Goal: Task Accomplishment & Management: Manage account settings

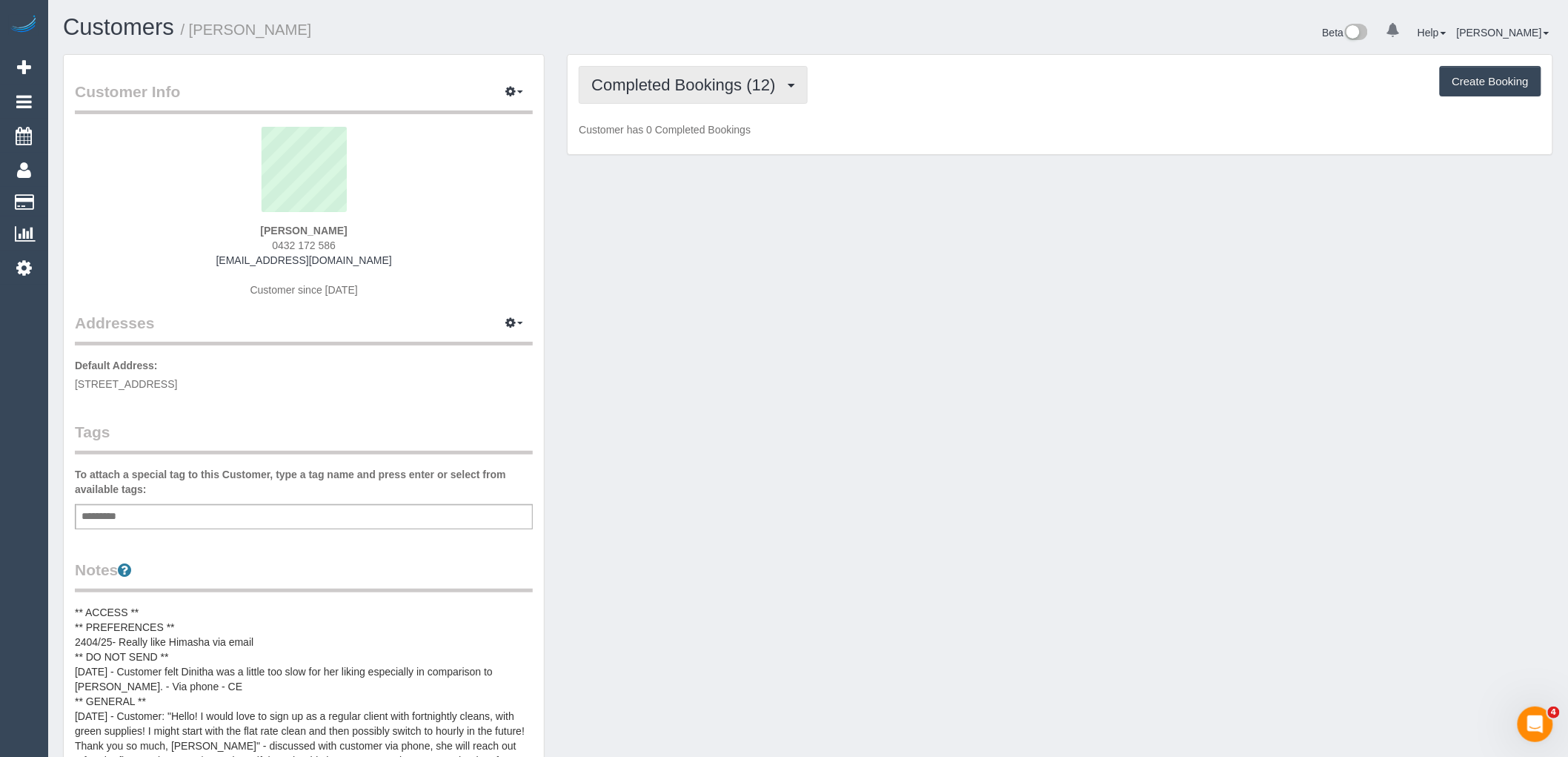
click at [735, 102] on button "Completed Bookings (12)" at bounding box center [693, 85] width 229 height 38
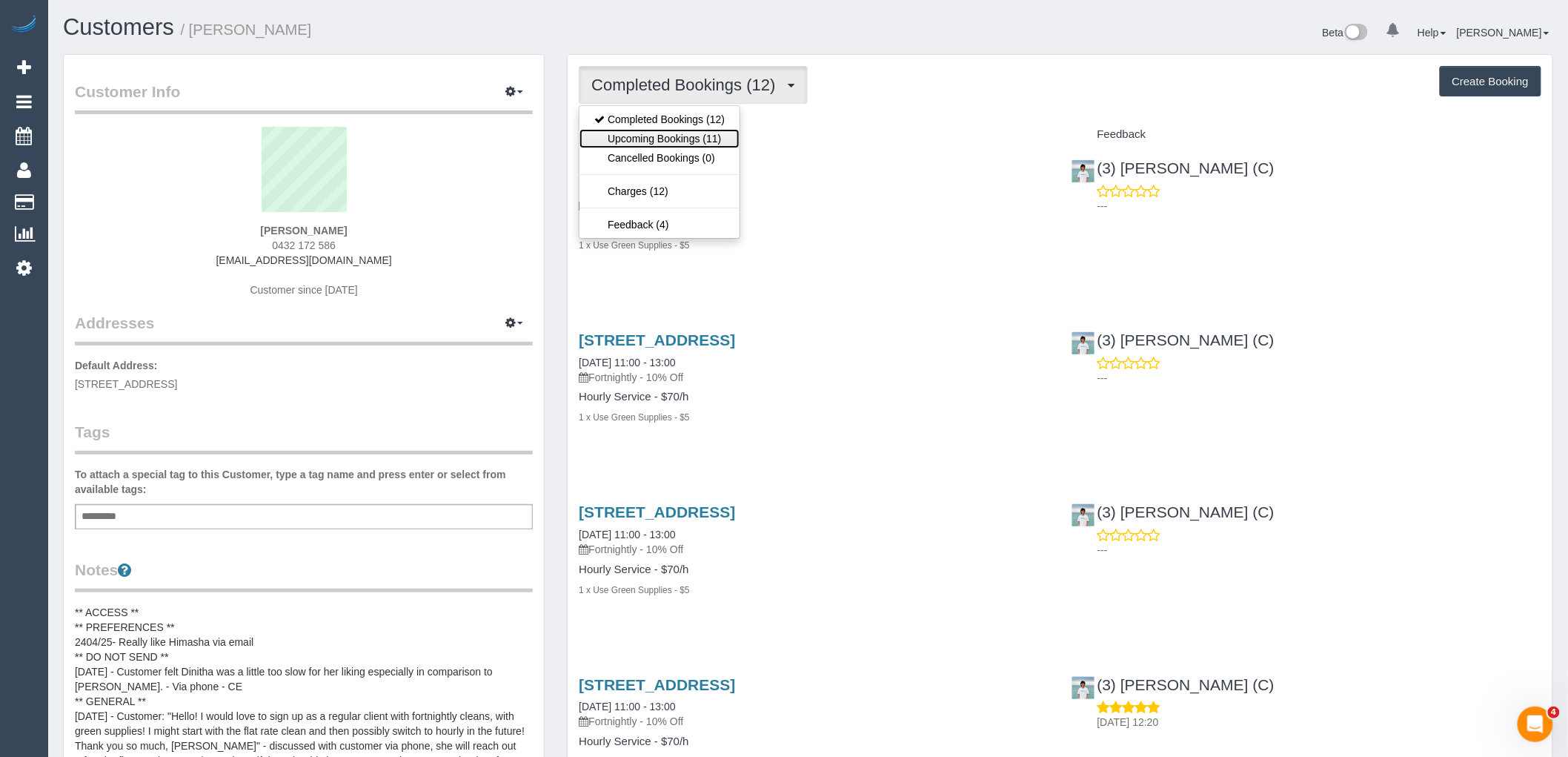
click at [720, 137] on link "Upcoming Bookings (11)" at bounding box center [660, 138] width 160 height 19
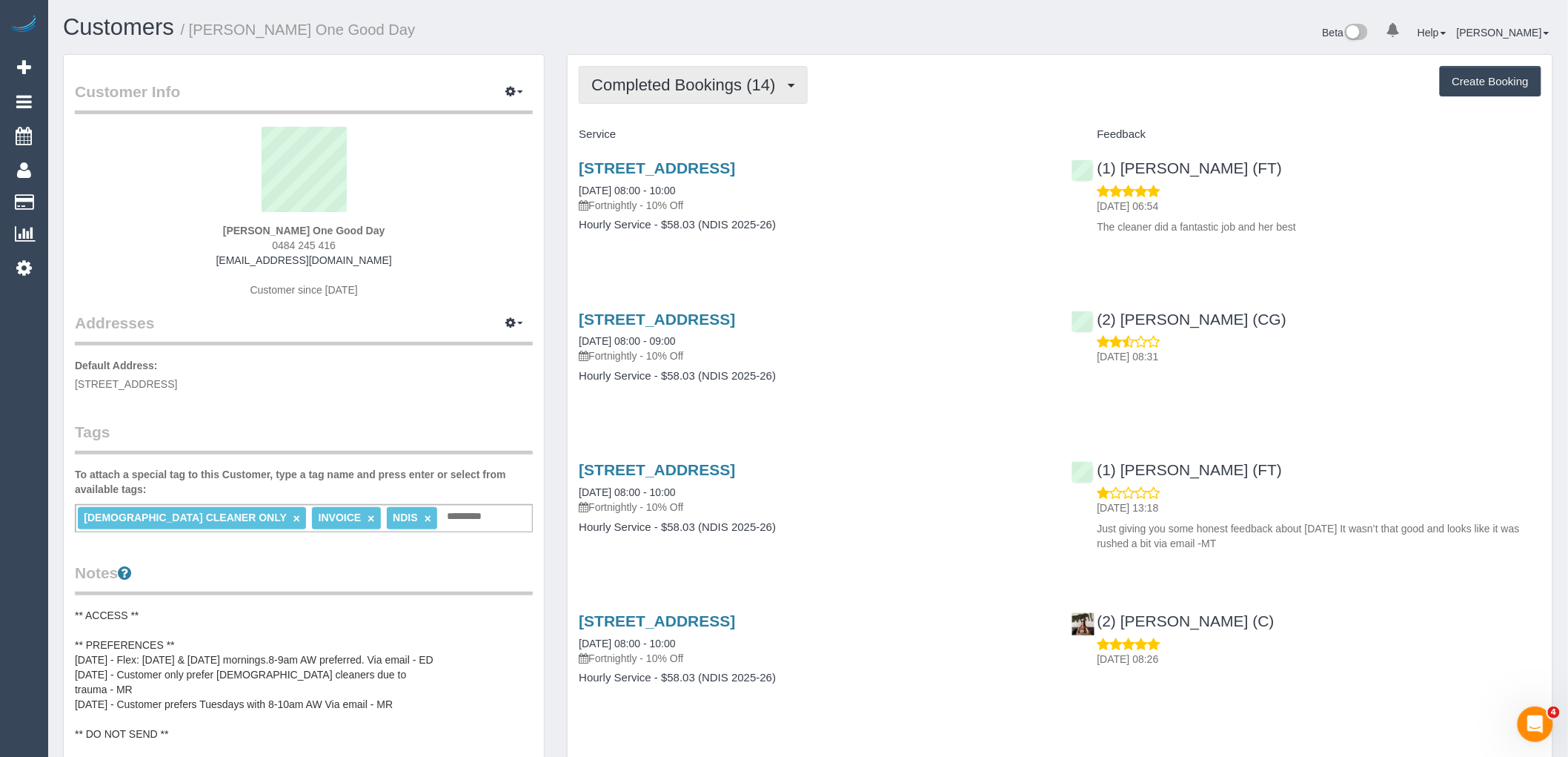
click at [642, 89] on span "Completed Bookings (14)" at bounding box center [686, 85] width 191 height 18
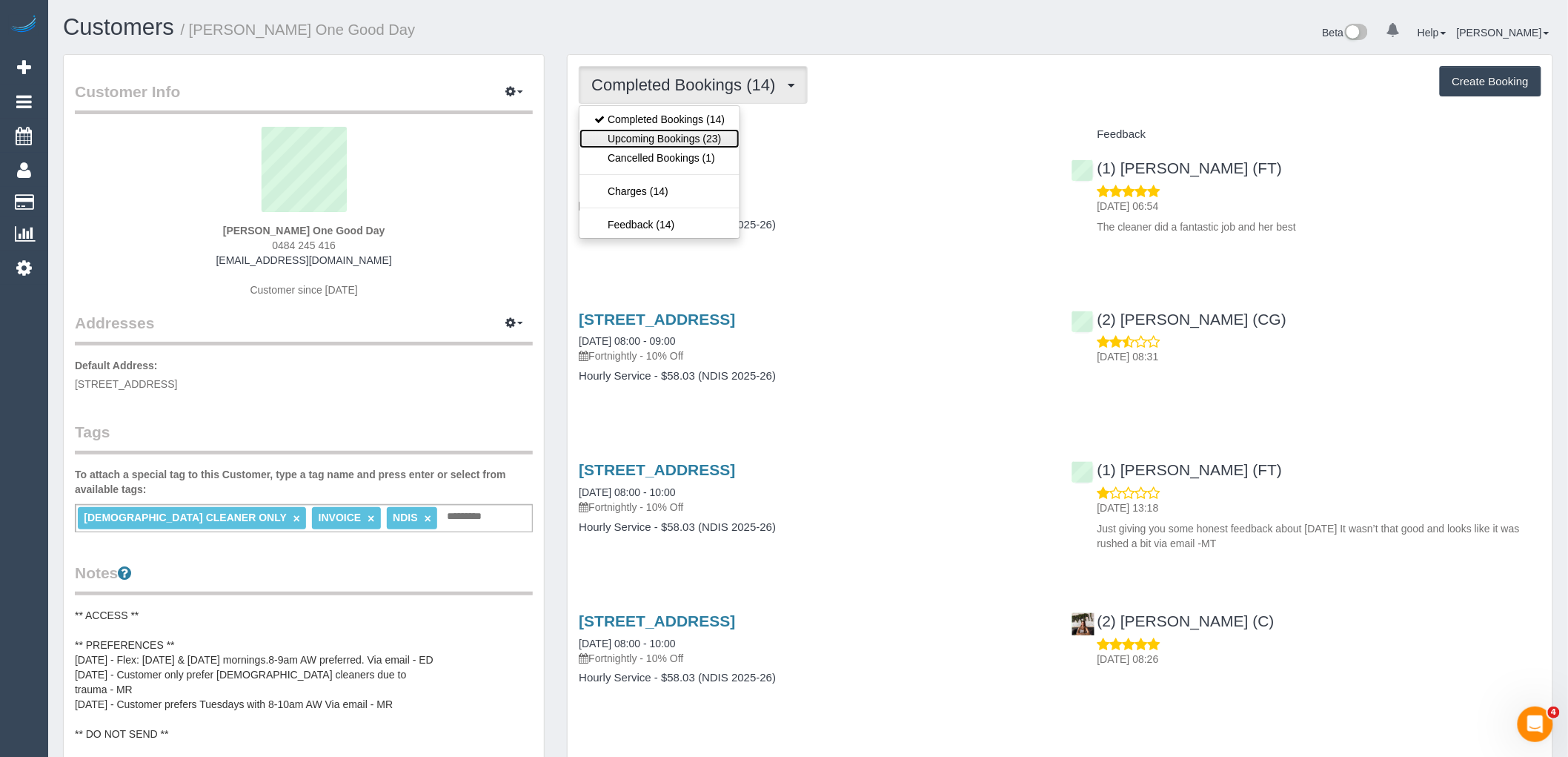
click at [646, 146] on link "Upcoming Bookings (23)" at bounding box center [660, 138] width 160 height 19
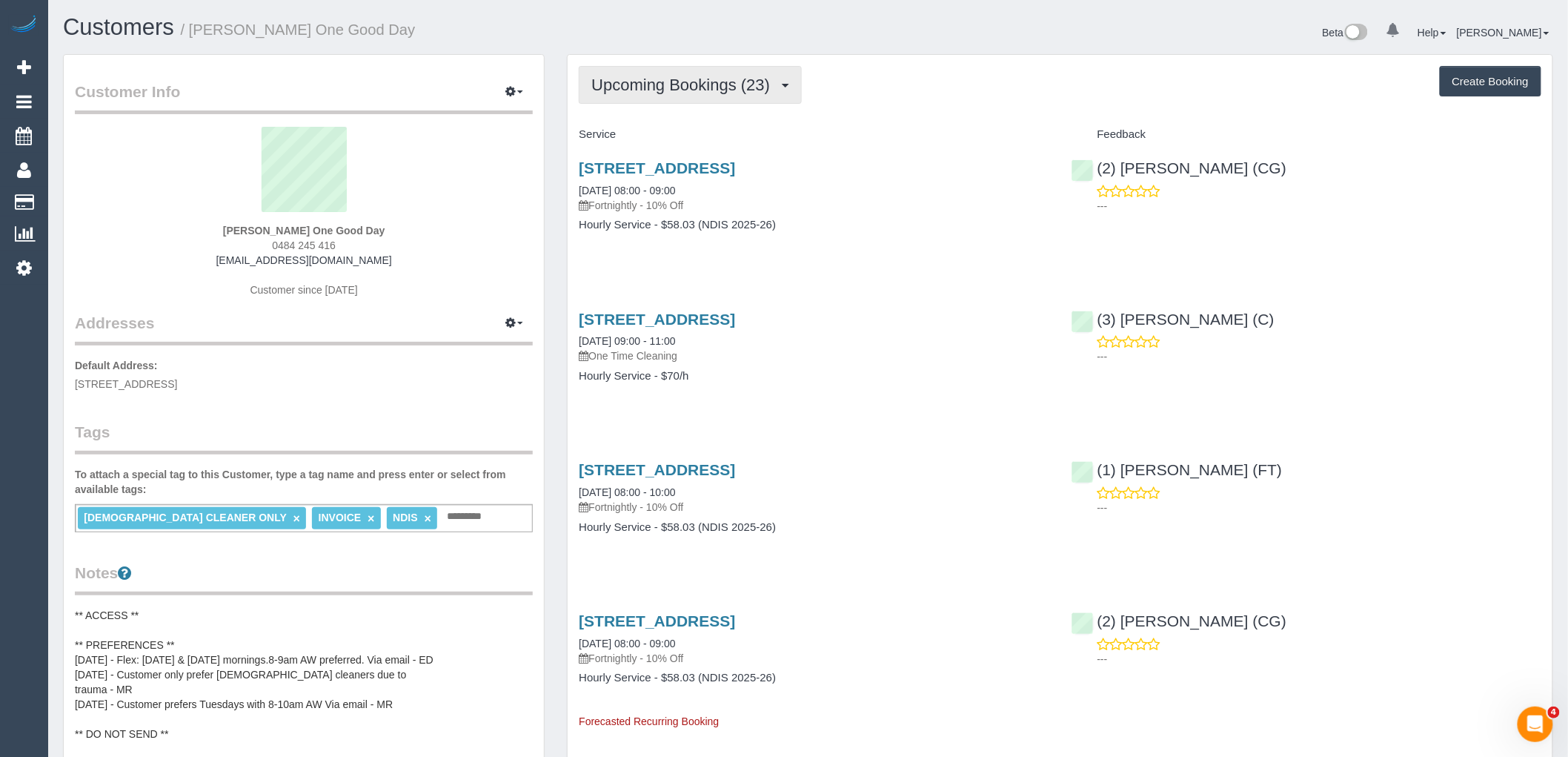
click at [702, 94] on button "Upcoming Bookings (23)" at bounding box center [690, 85] width 223 height 38
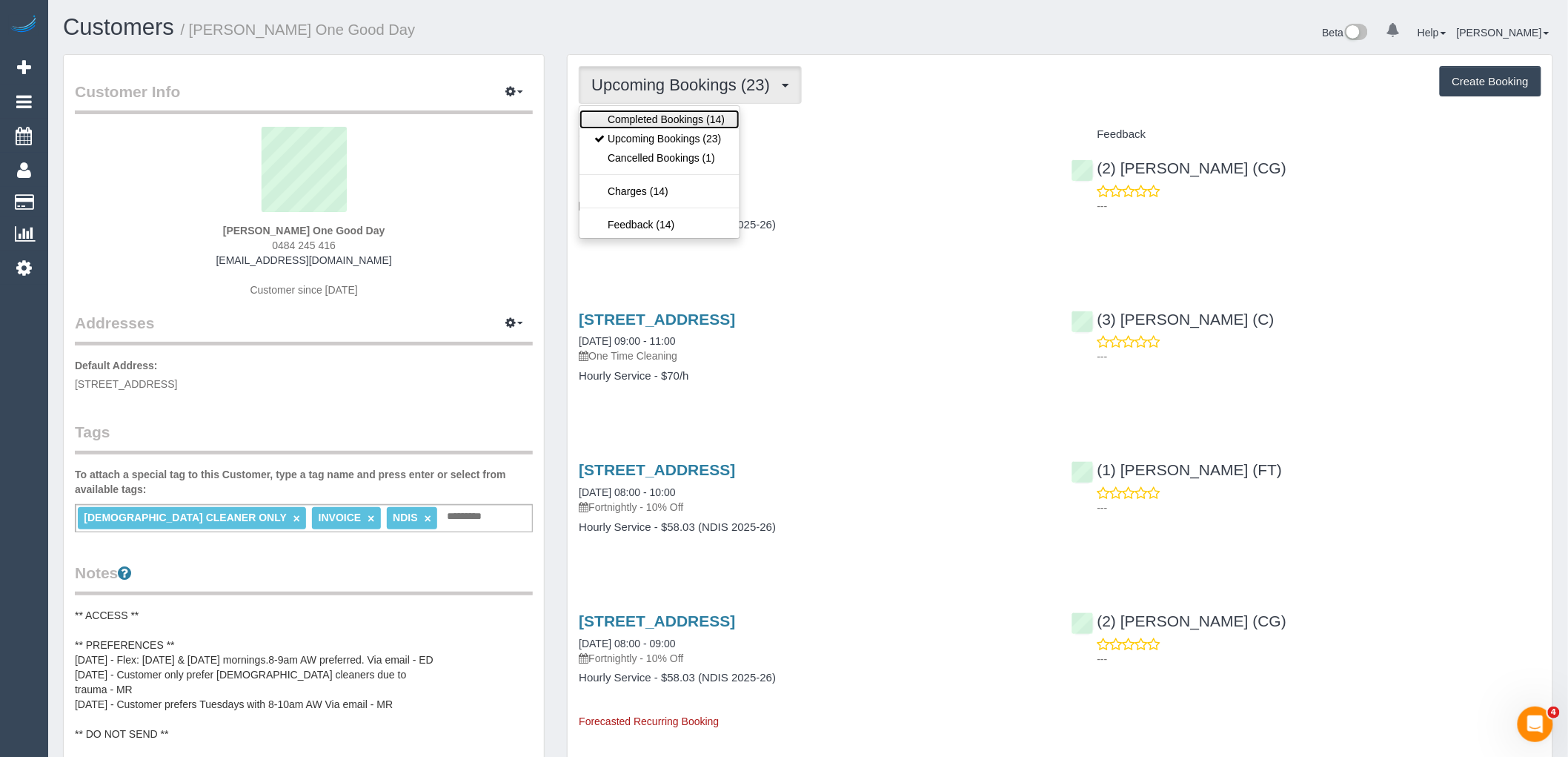
click at [698, 120] on link "Completed Bookings (14)" at bounding box center [660, 119] width 160 height 19
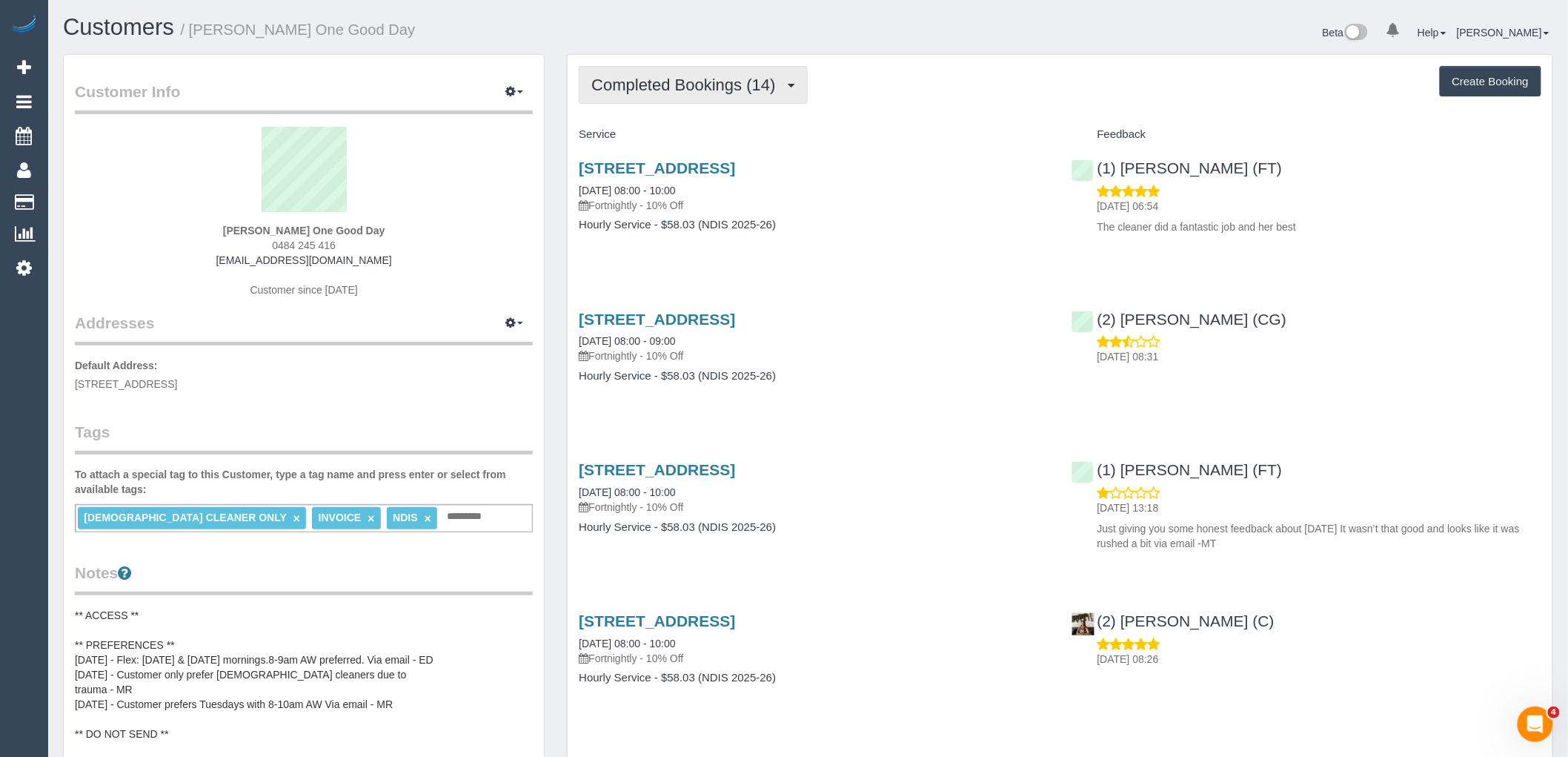
click at [697, 92] on span "Completed Bookings (14)" at bounding box center [686, 85] width 191 height 18
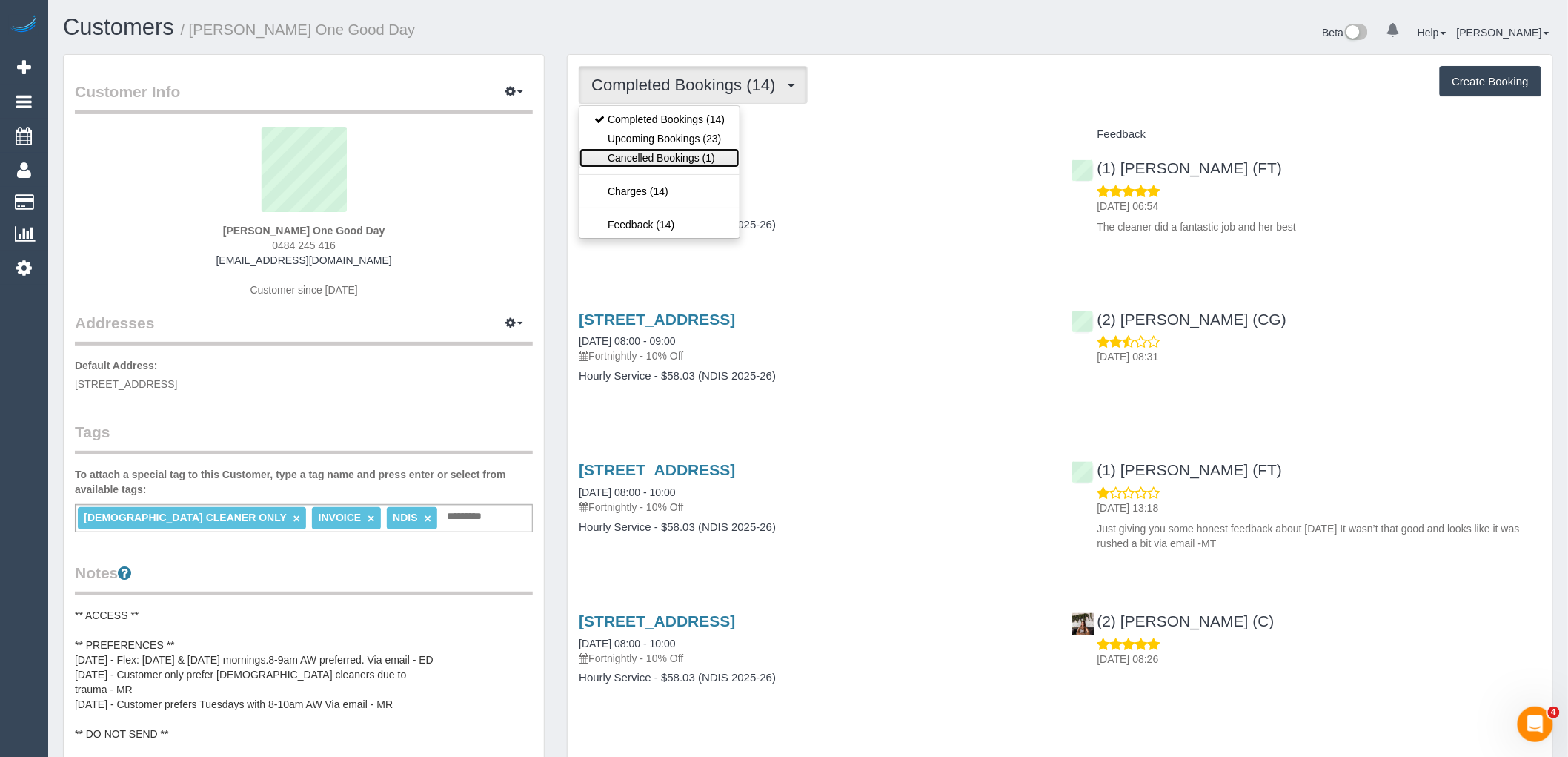
click at [678, 161] on link "Cancelled Bookings (1)" at bounding box center [660, 157] width 160 height 19
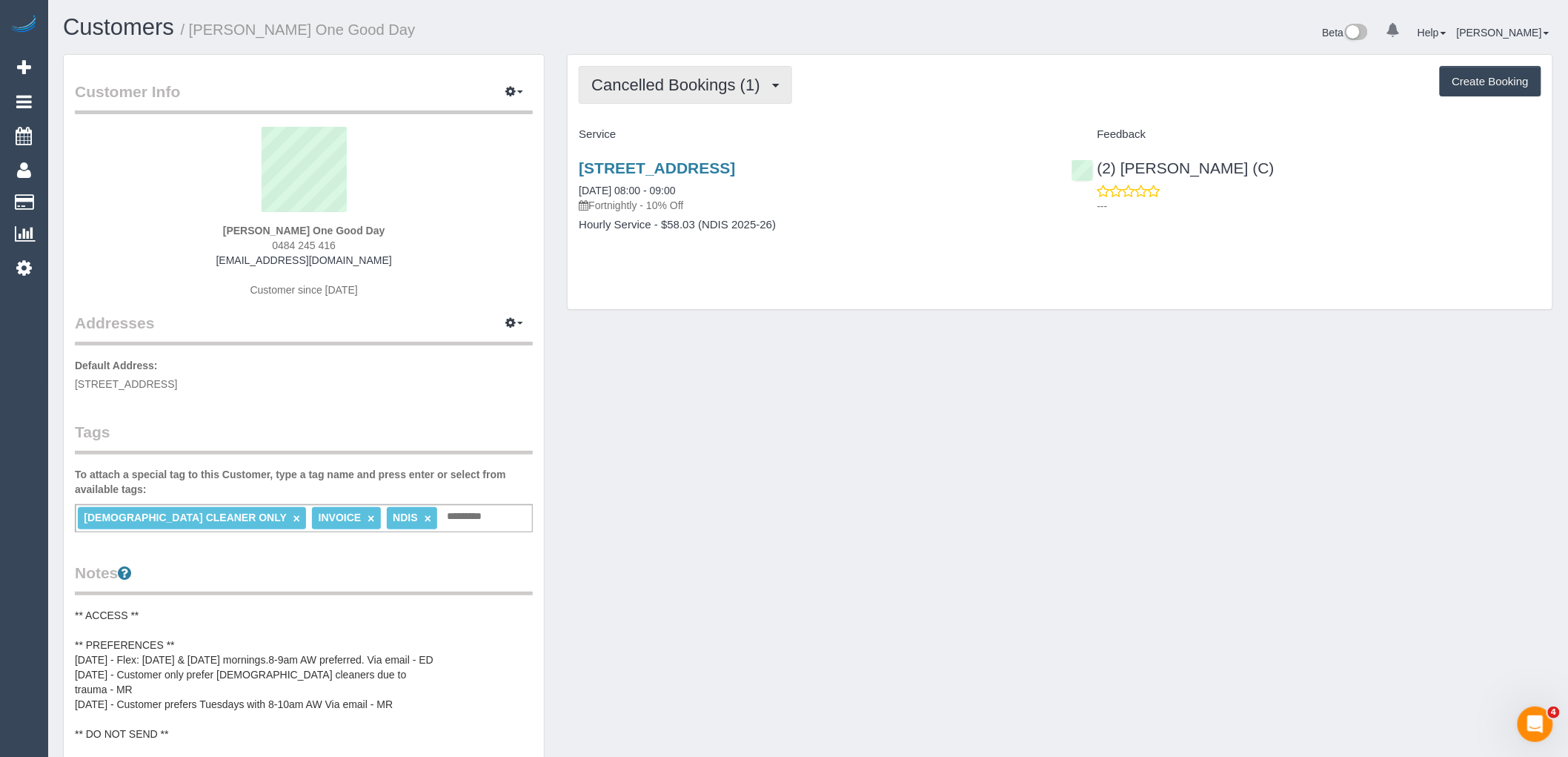
click at [695, 74] on button "Cancelled Bookings (1)" at bounding box center [686, 85] width 213 height 38
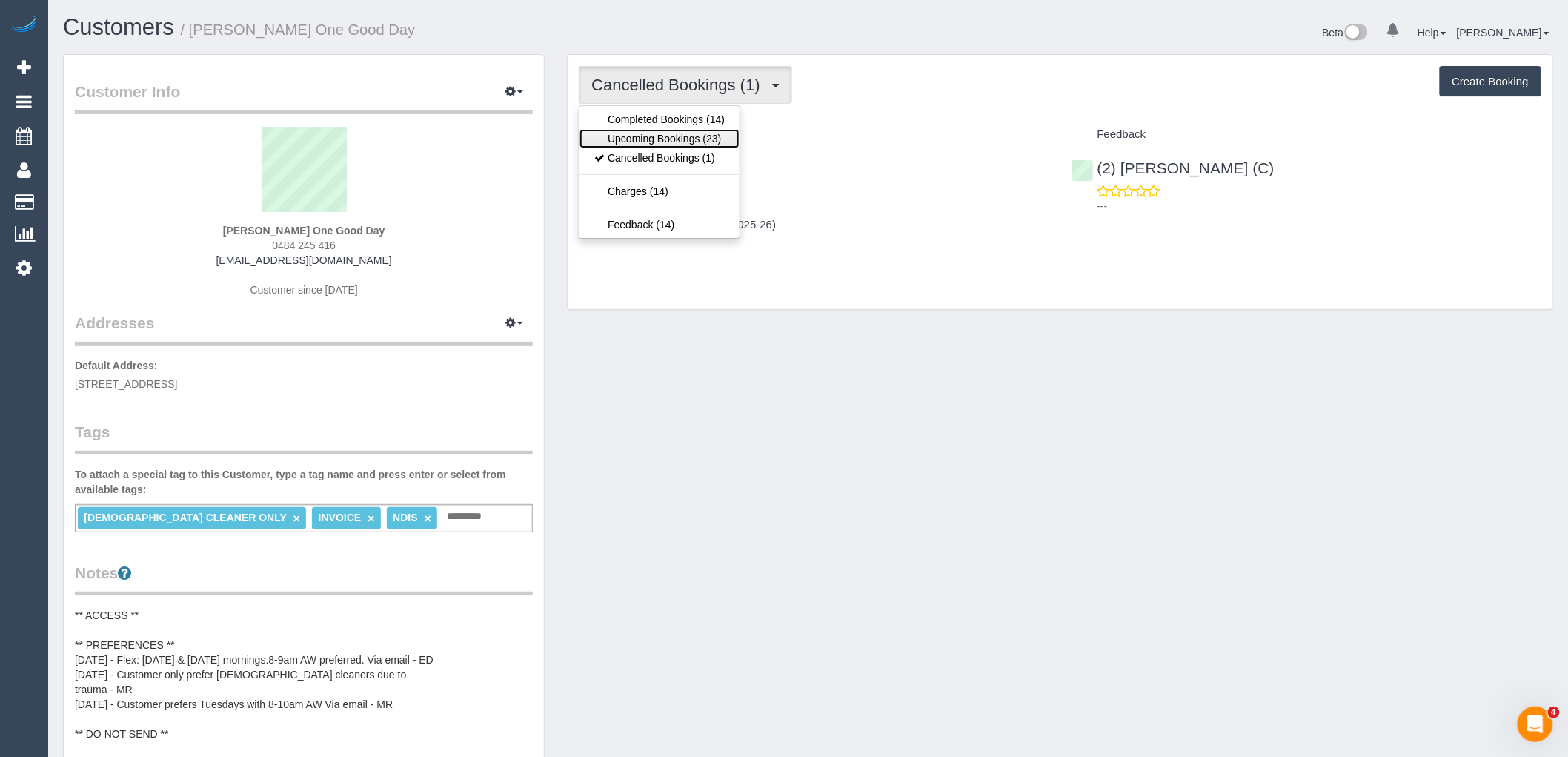
click at [698, 137] on link "Upcoming Bookings (23)" at bounding box center [660, 138] width 160 height 19
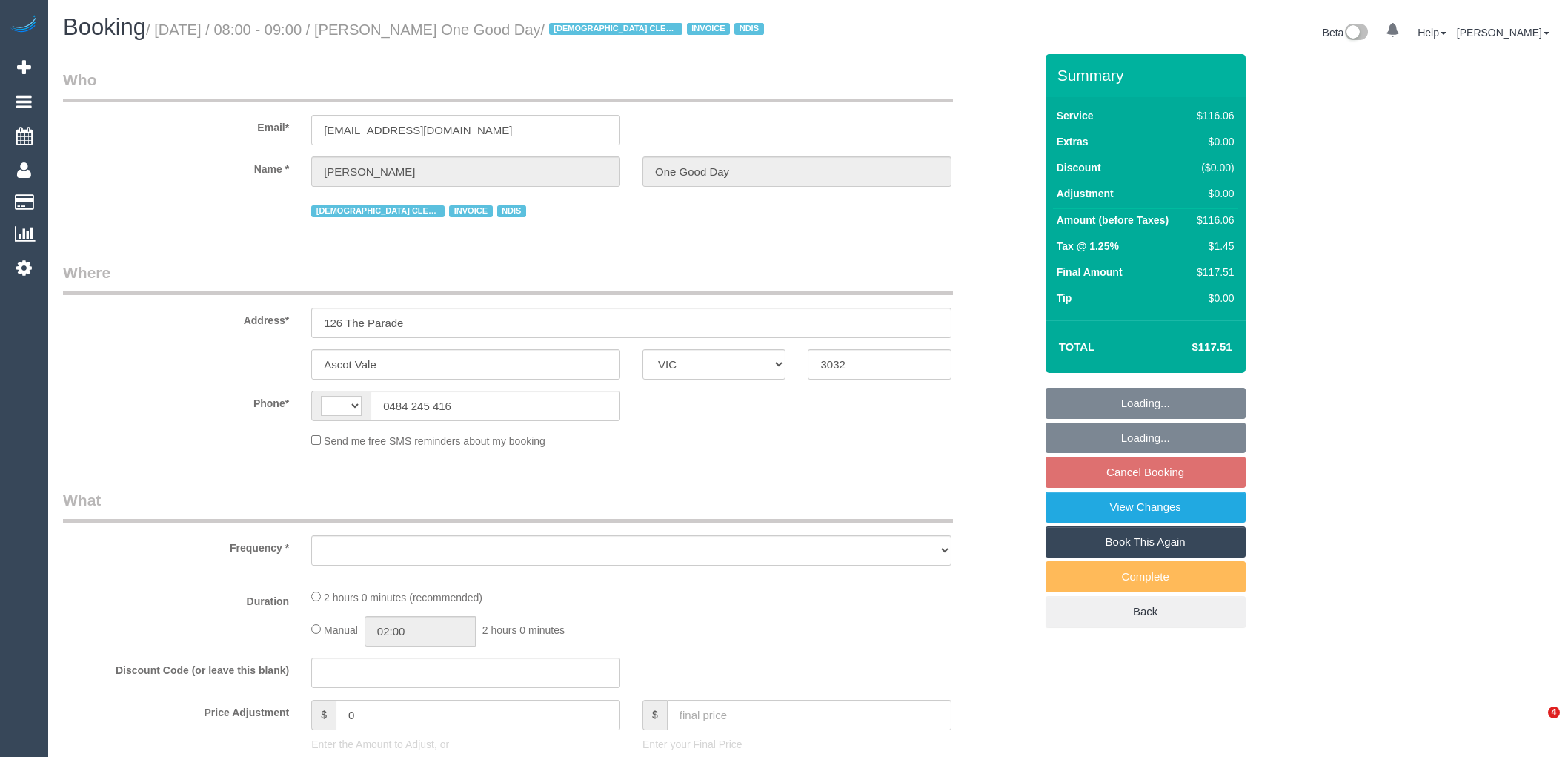
select select "VIC"
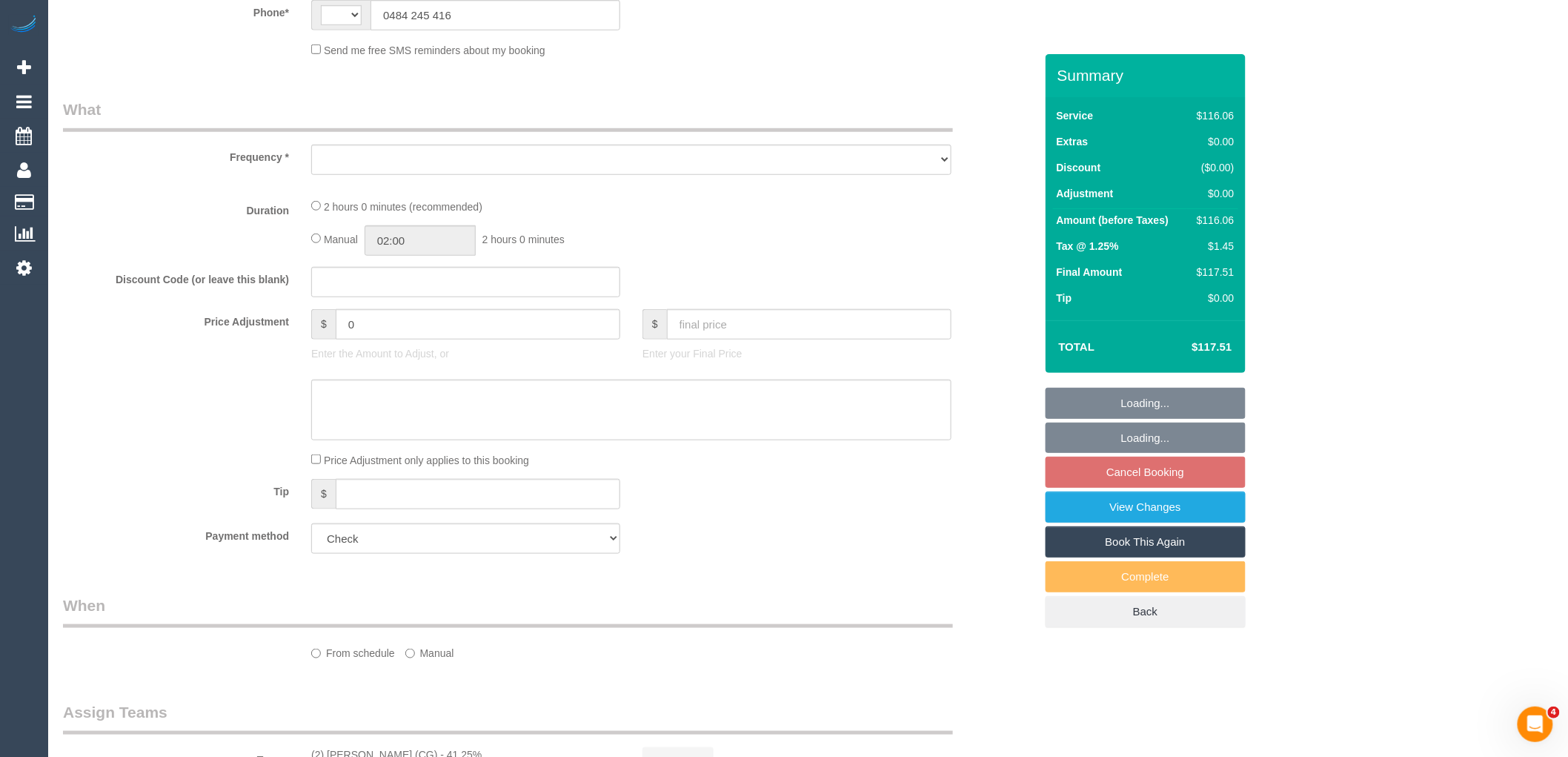
select select "string:AU"
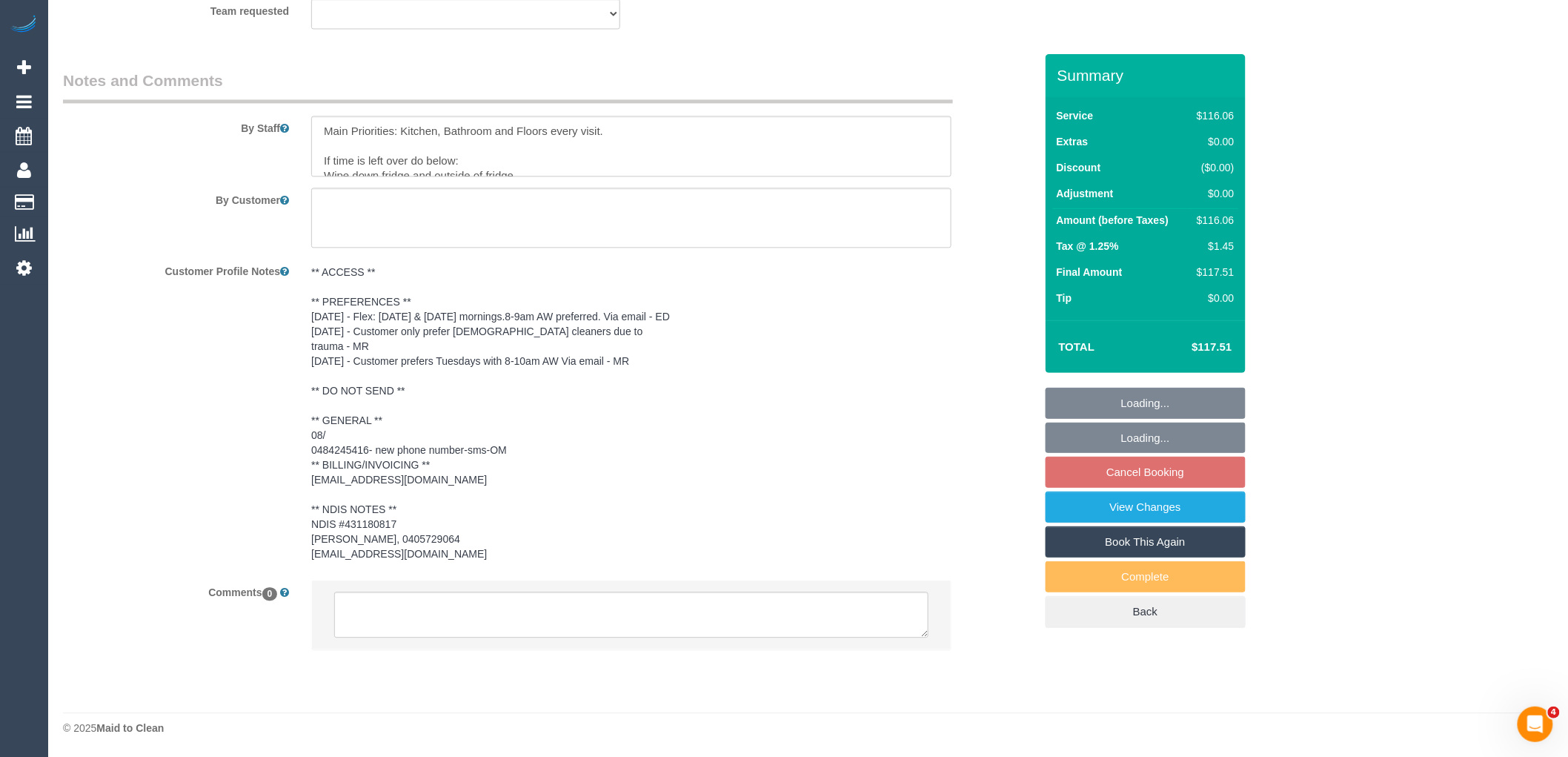
select select "object:595"
select select "number:27"
select select "number:14"
select select "number:19"
select select "number:25"
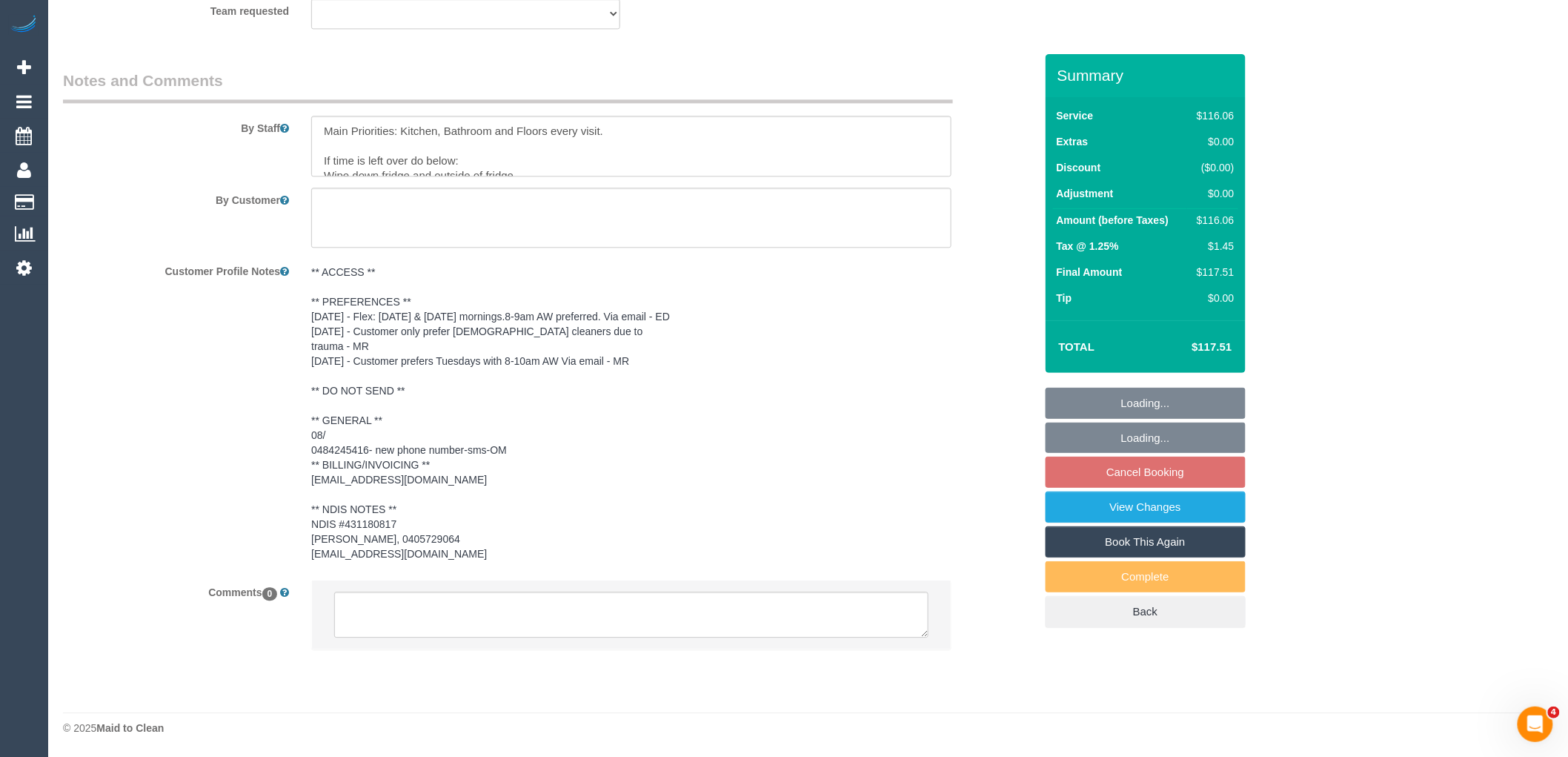
select select "number:34"
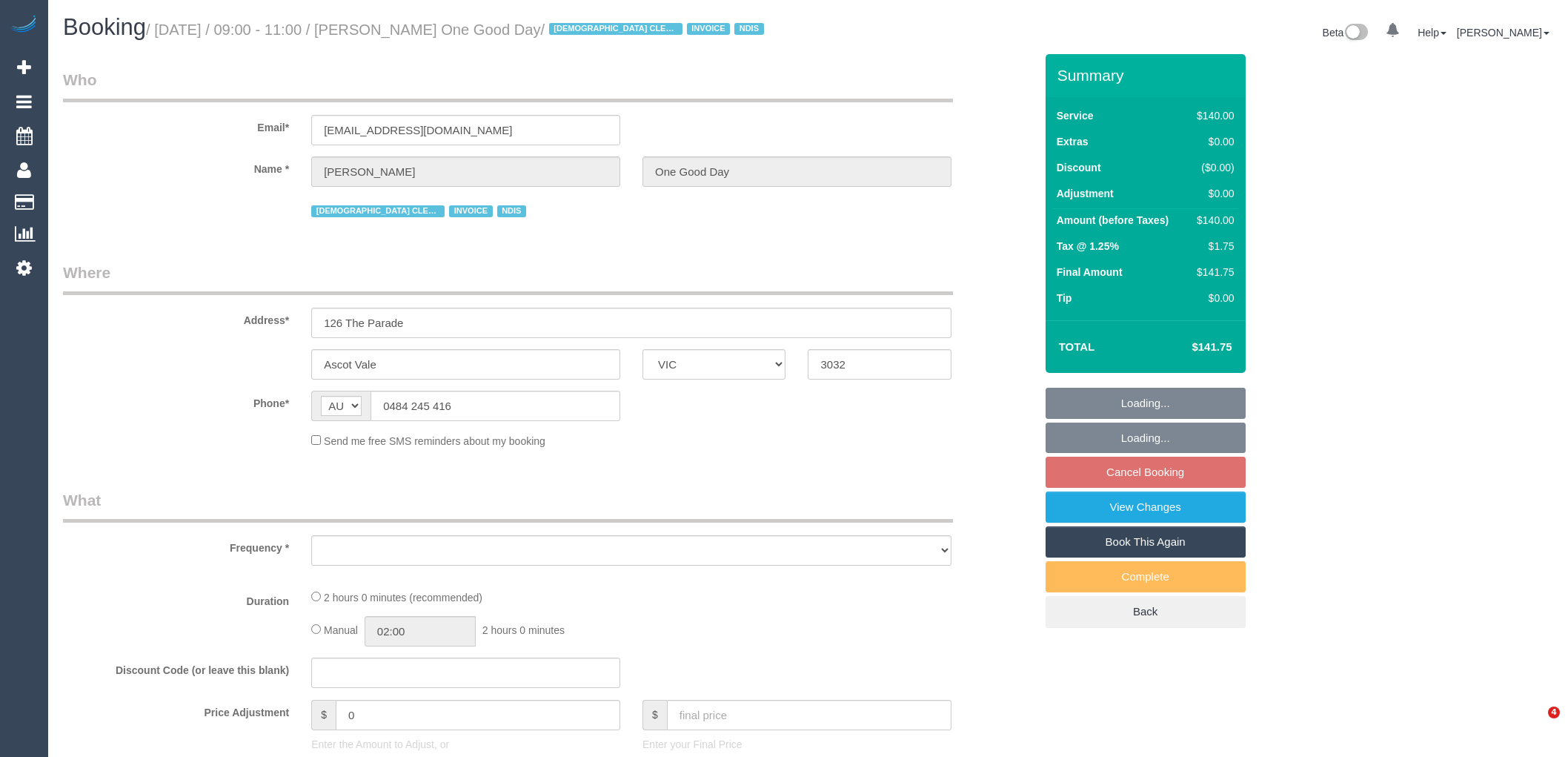
select select "VIC"
select select "object:907"
select select "string:stripe-pm_1Ry5Uy2GScqysDRV4VGZdCoe"
select select "number:28"
select select "number:14"
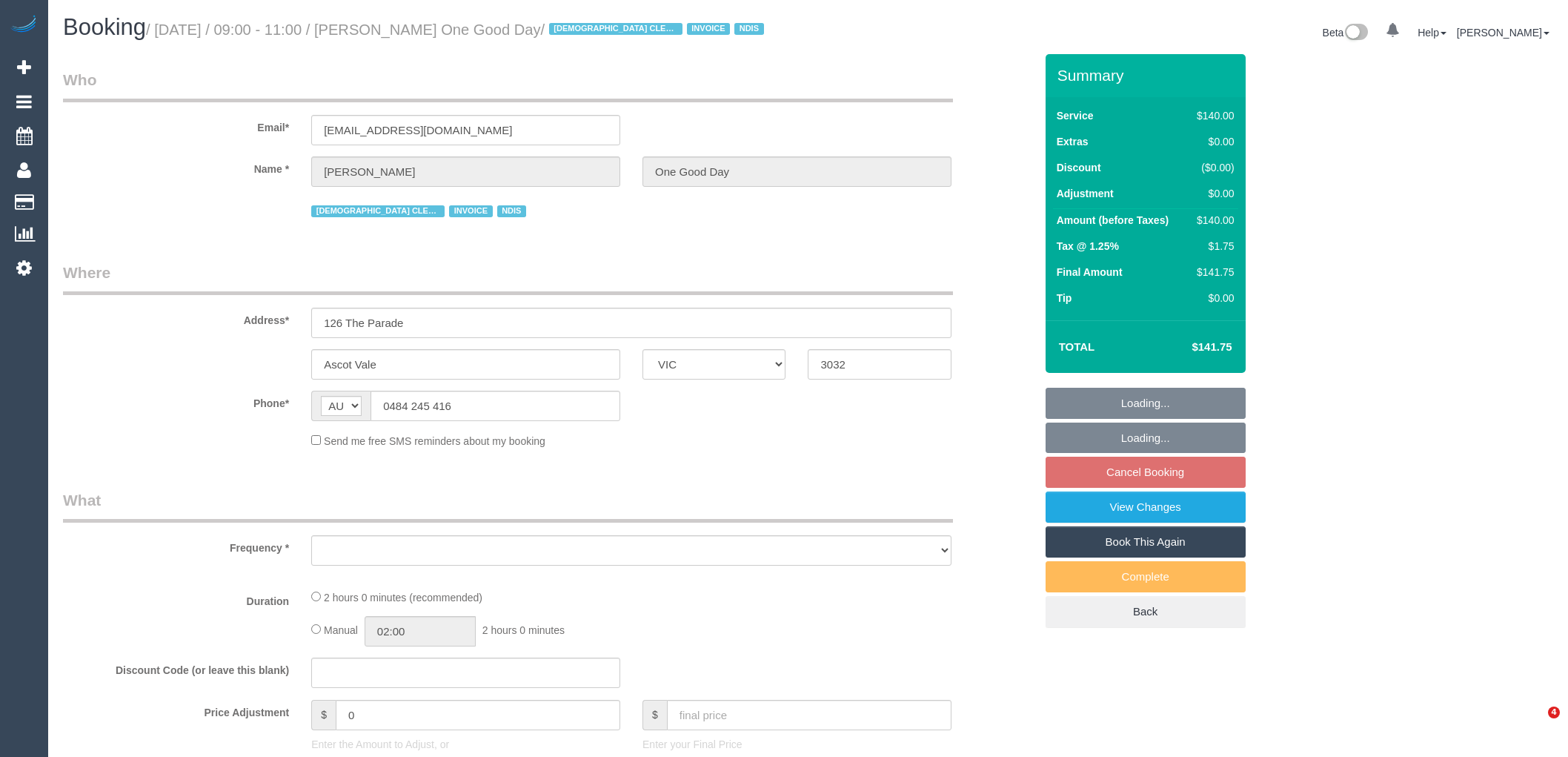
select select "number:19"
select select "number:24"
